Goal: Check status: Check status

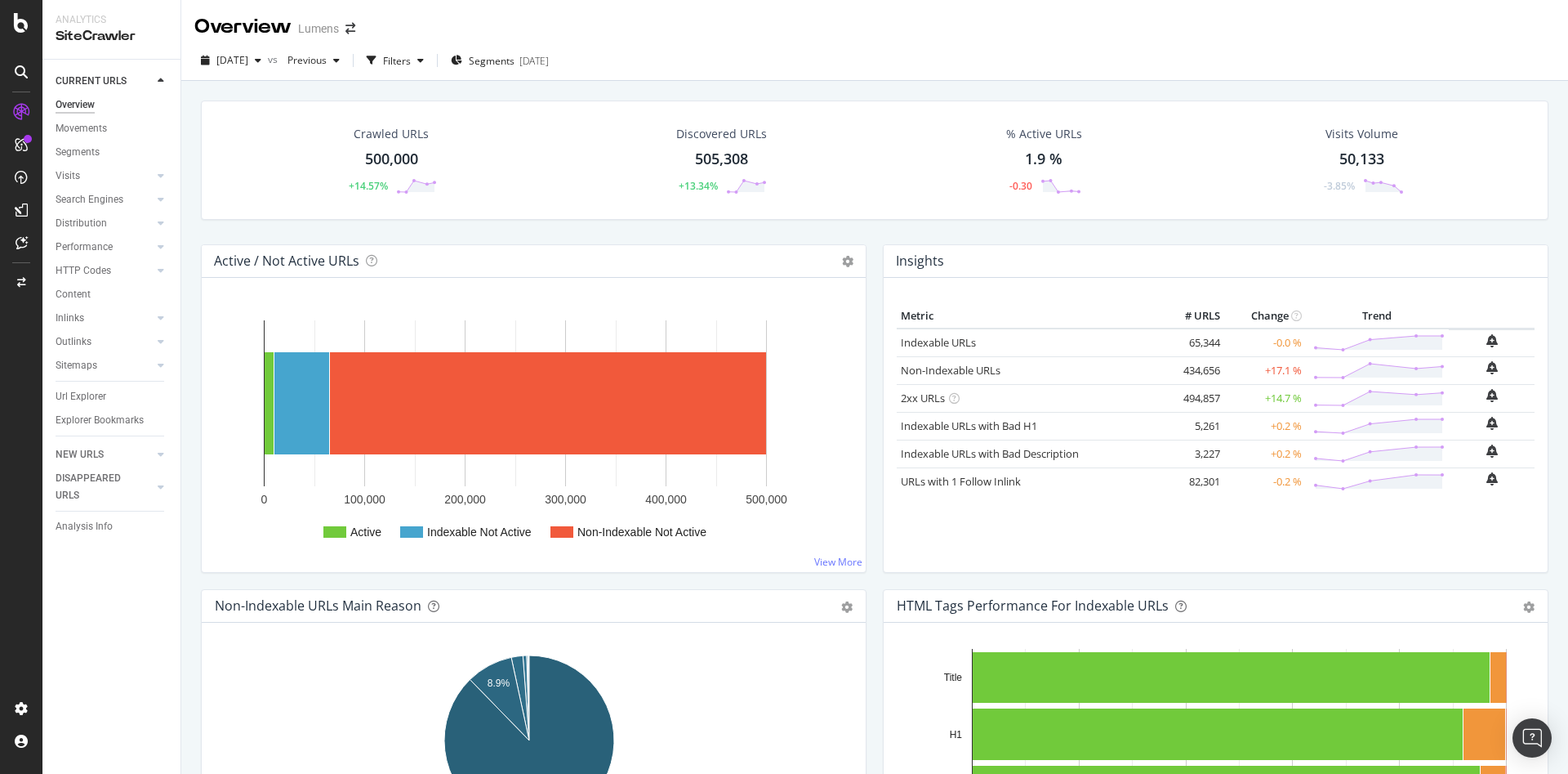
click at [477, 240] on div "Crawled URLs 500,000 +14.57% Discovered URLs 505,308 +13.34% % Active URLs 1.9 …" at bounding box center [874, 172] width 1364 height 144
click at [110, 186] on div "ActionBoard" at bounding box center [92, 184] width 64 height 16
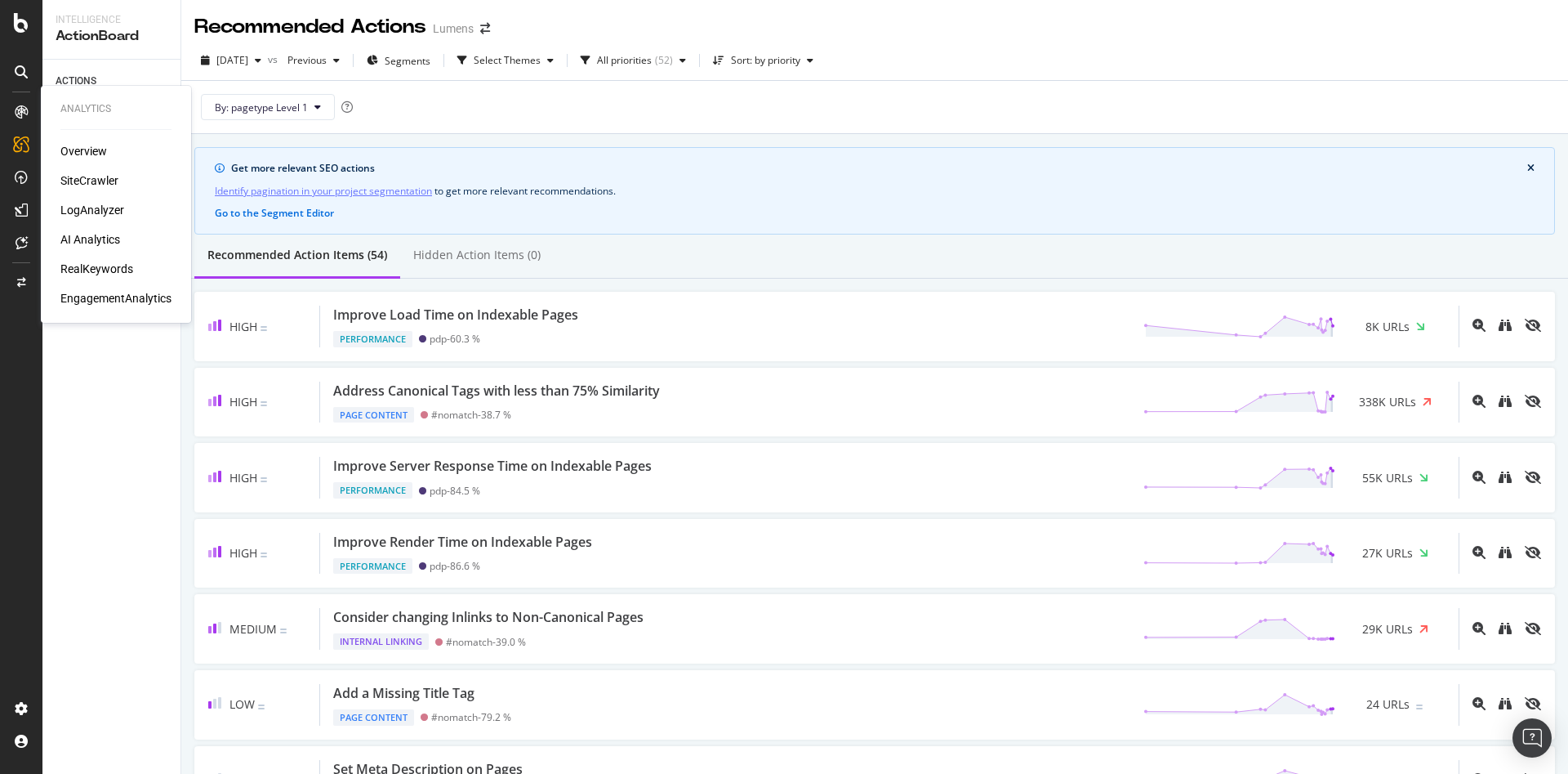
click at [73, 183] on div "SiteCrawler" at bounding box center [89, 181] width 58 height 16
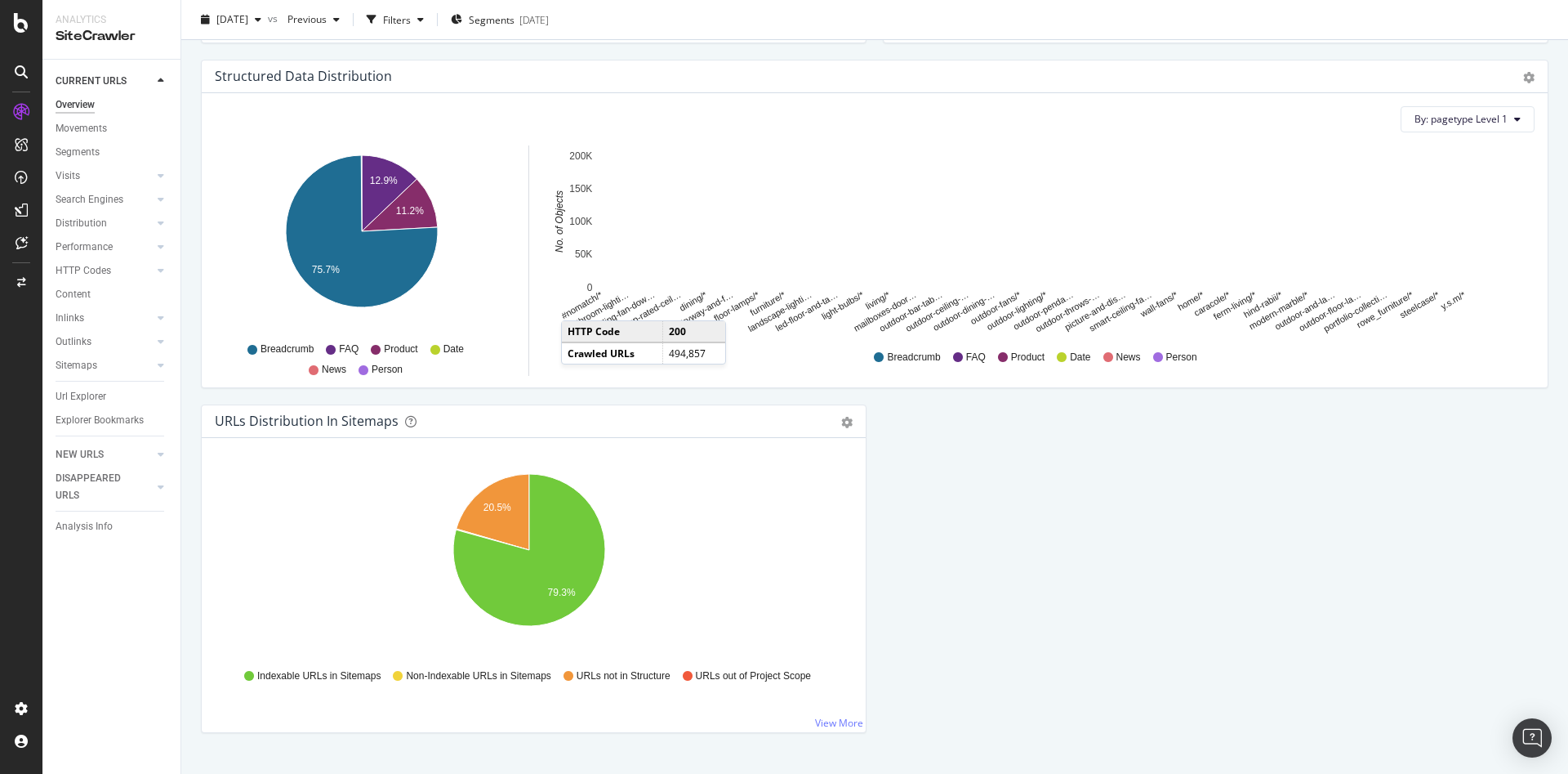
scroll to position [1596, 0]
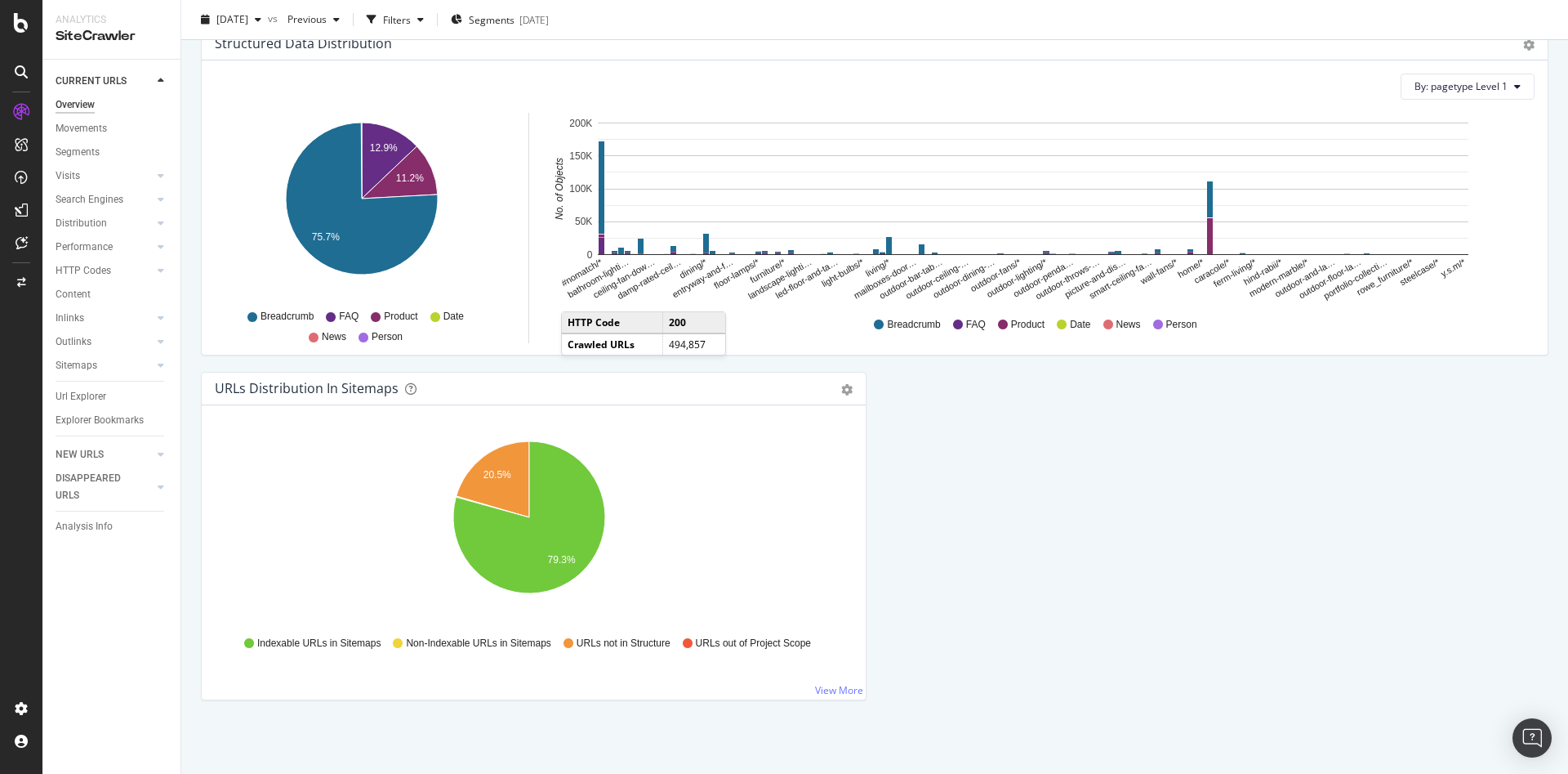
click at [833, 698] on div "Hold CTRL while clicking to filter the report. 20.5% 79.3% Type of URL URL Coun…" at bounding box center [533, 552] width 664 height 294
click at [825, 693] on link "View More" at bounding box center [839, 689] width 48 height 14
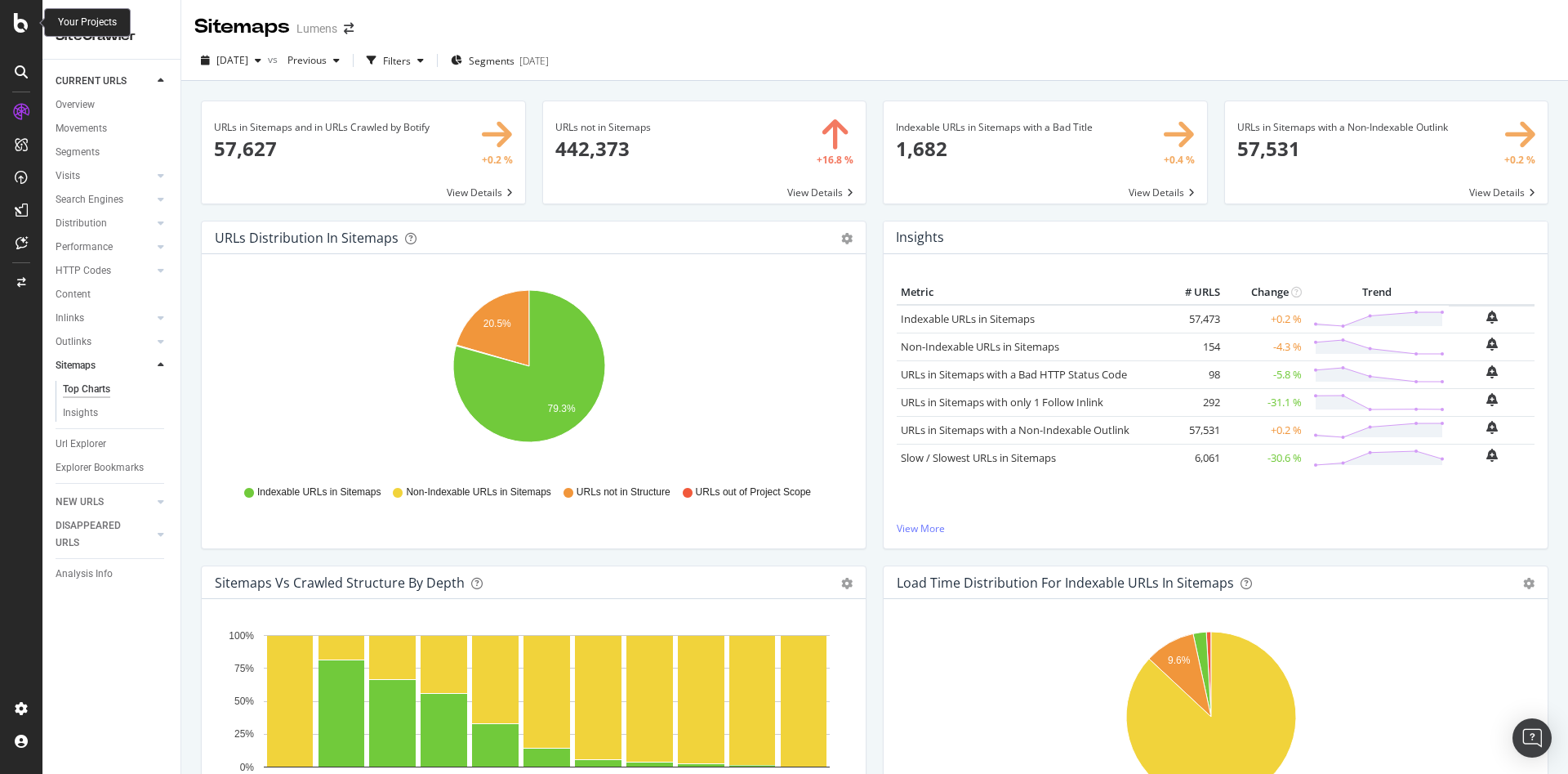
click at [18, 26] on icon at bounding box center [21, 23] width 15 height 20
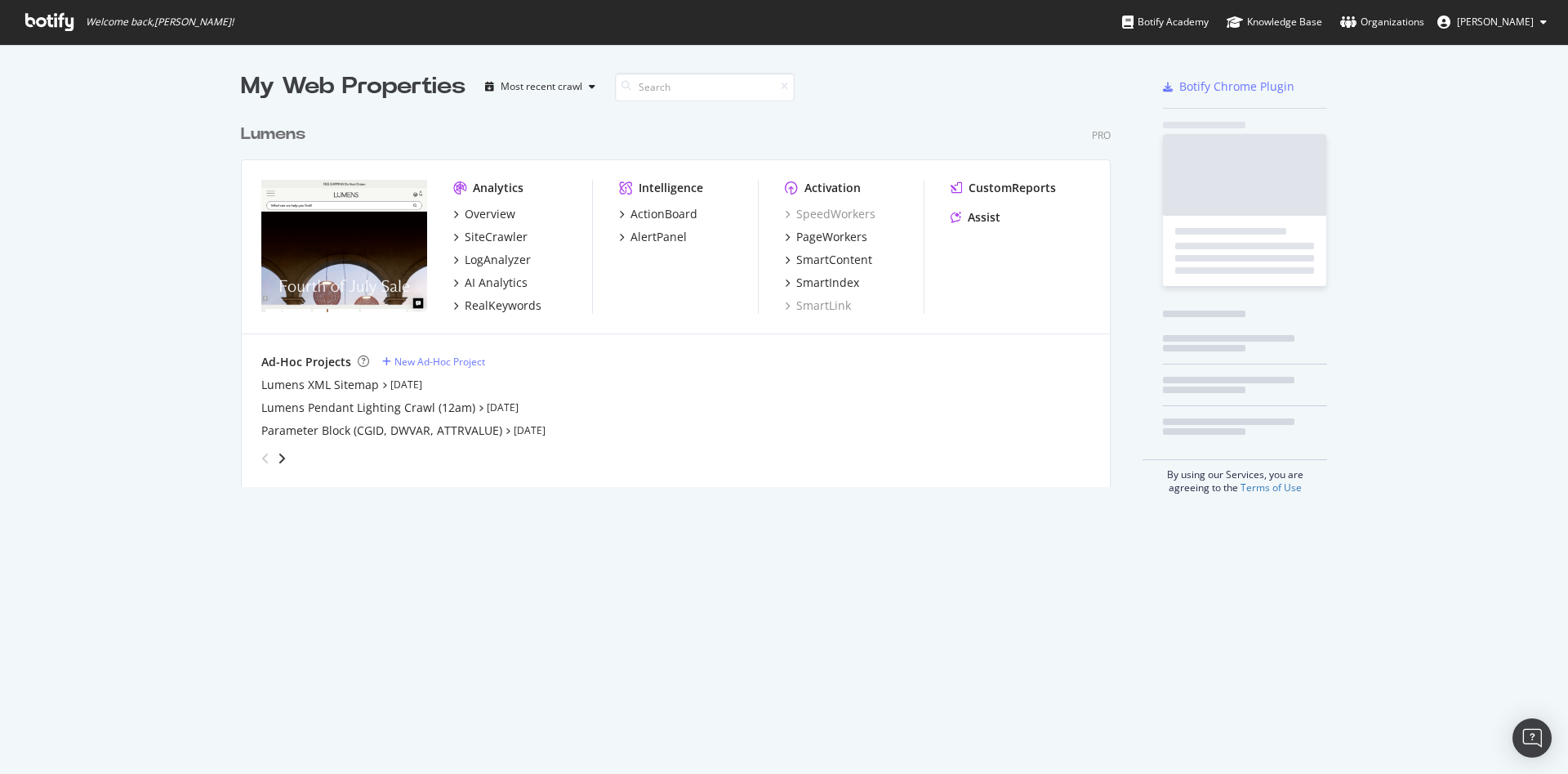
scroll to position [755, 1531]
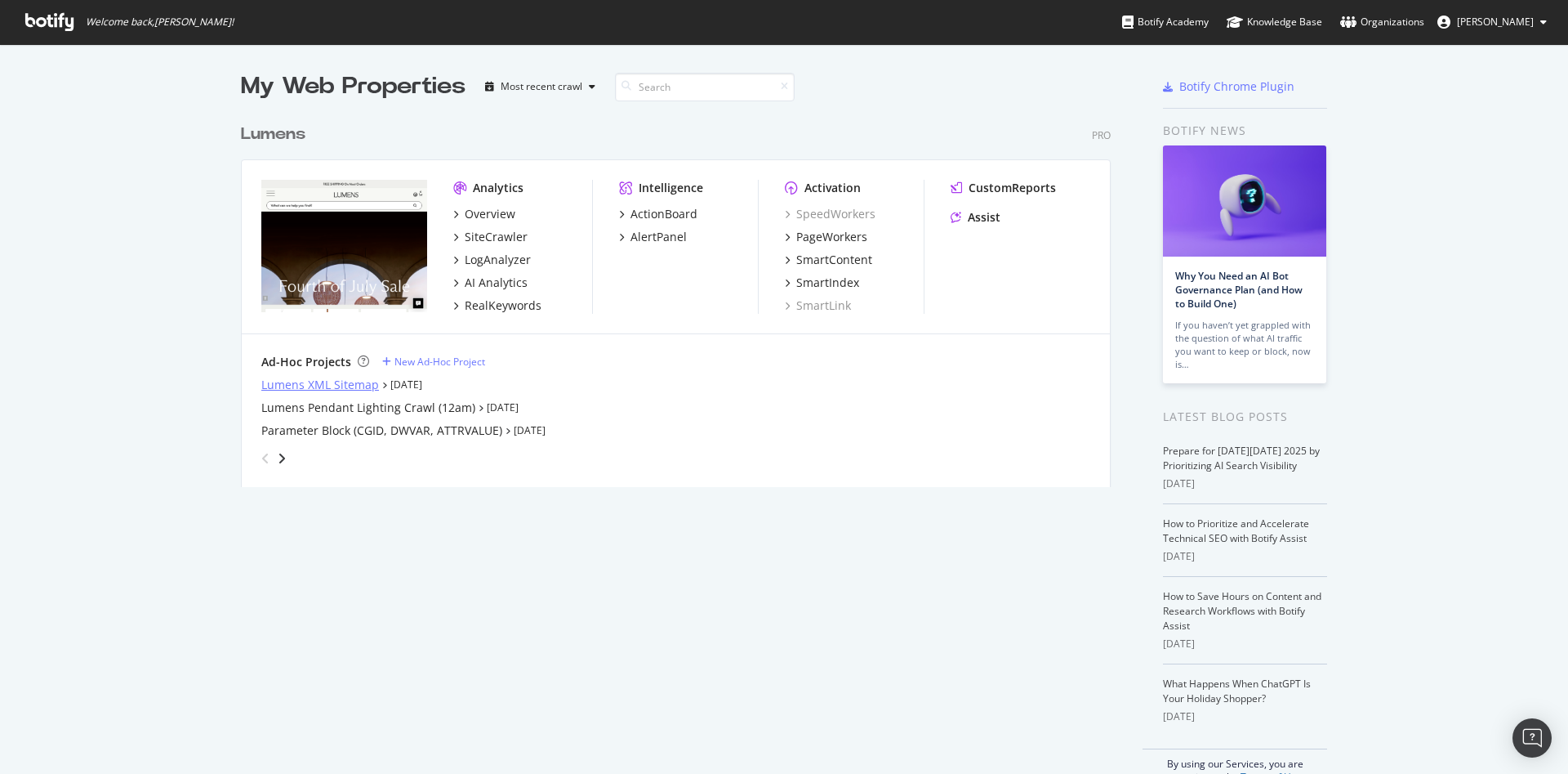
click at [318, 377] on div "Lumens XML Sitemap" at bounding box center [320, 385] width 118 height 16
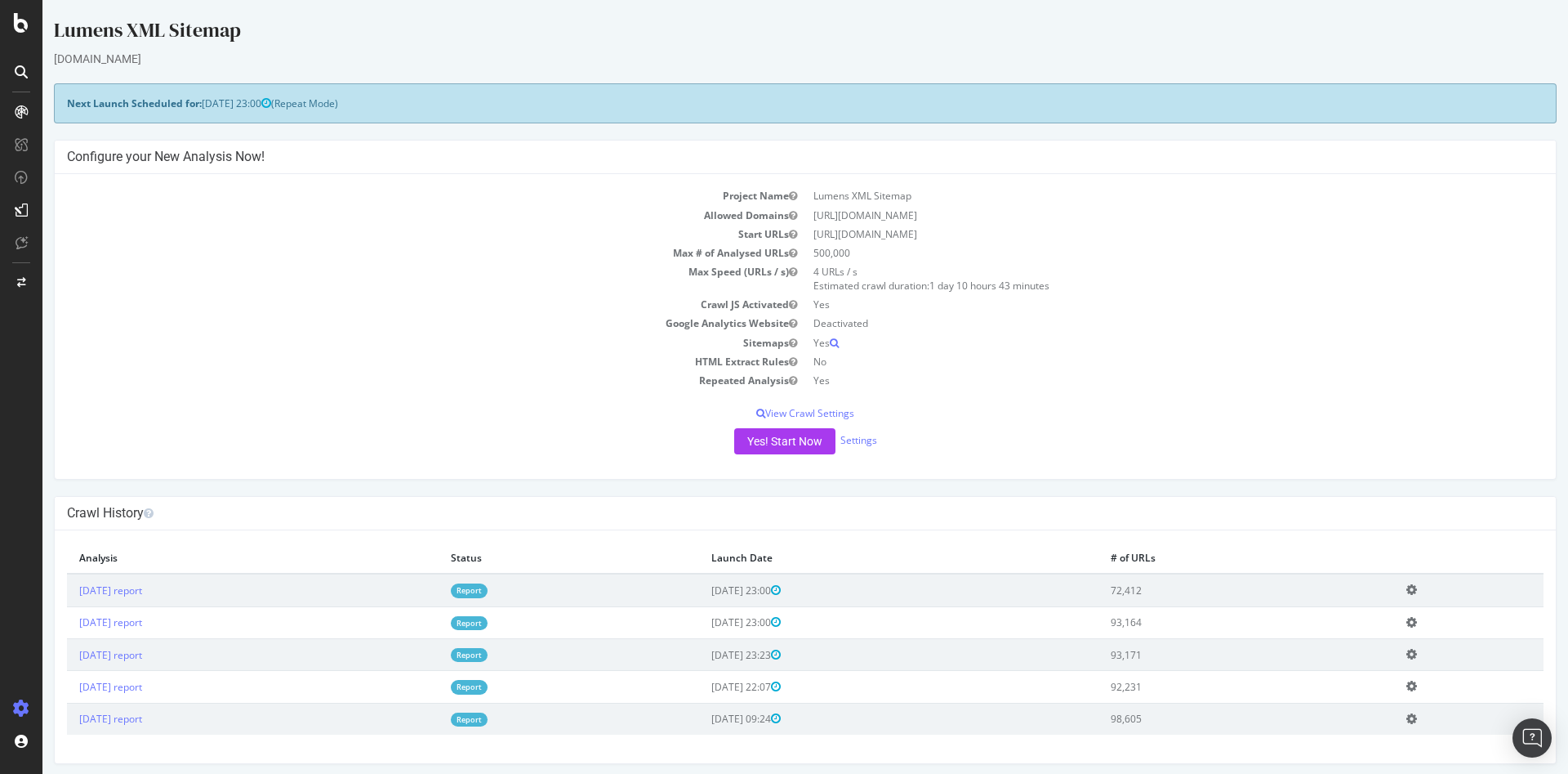
click at [208, 102] on span "[DATE] 23:00" at bounding box center [236, 103] width 69 height 14
click at [123, 584] on link "[DATE] report" at bounding box center [110, 590] width 63 height 14
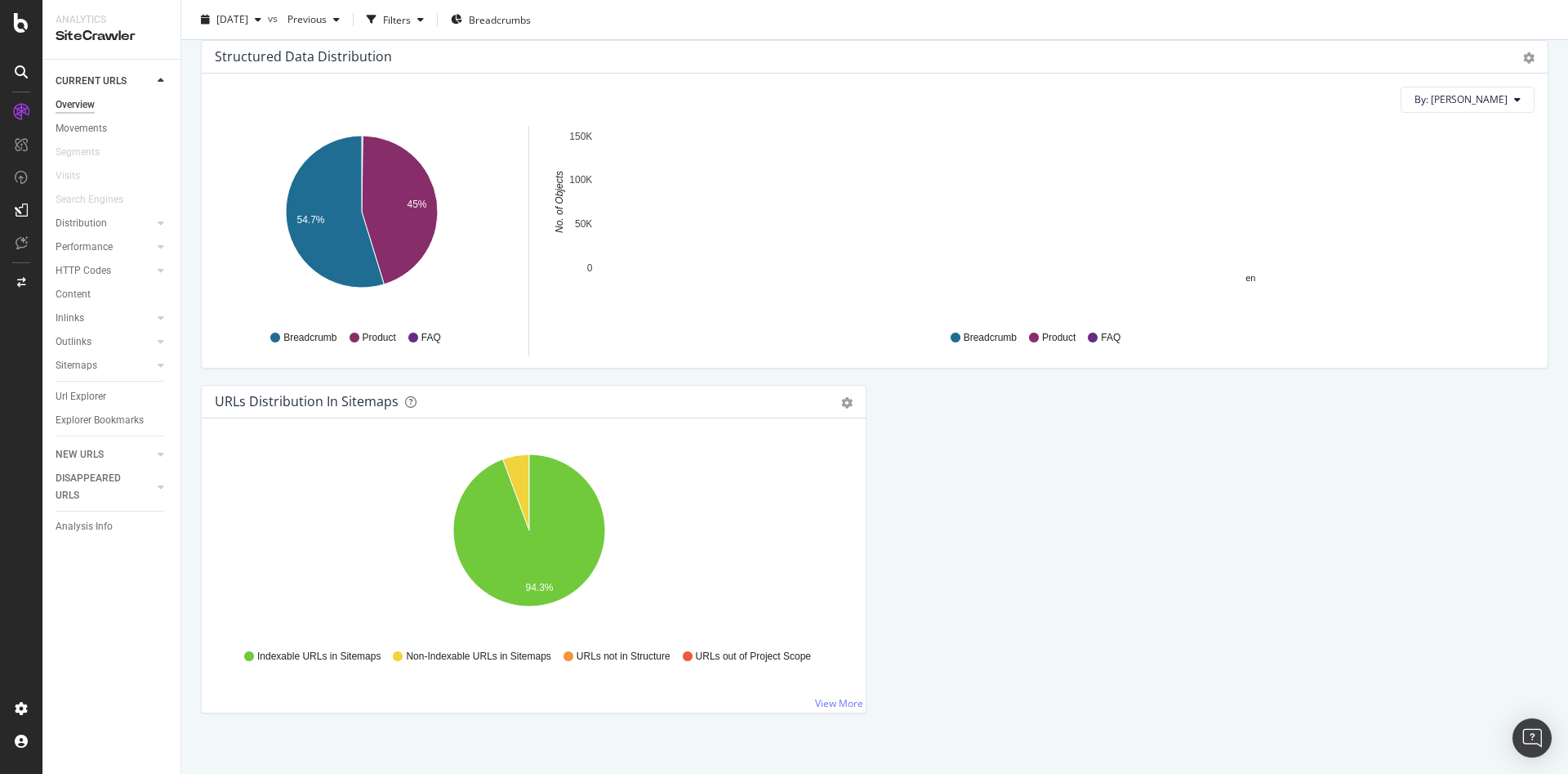
scroll to position [1892, 0]
